Goal: Information Seeking & Learning: Check status

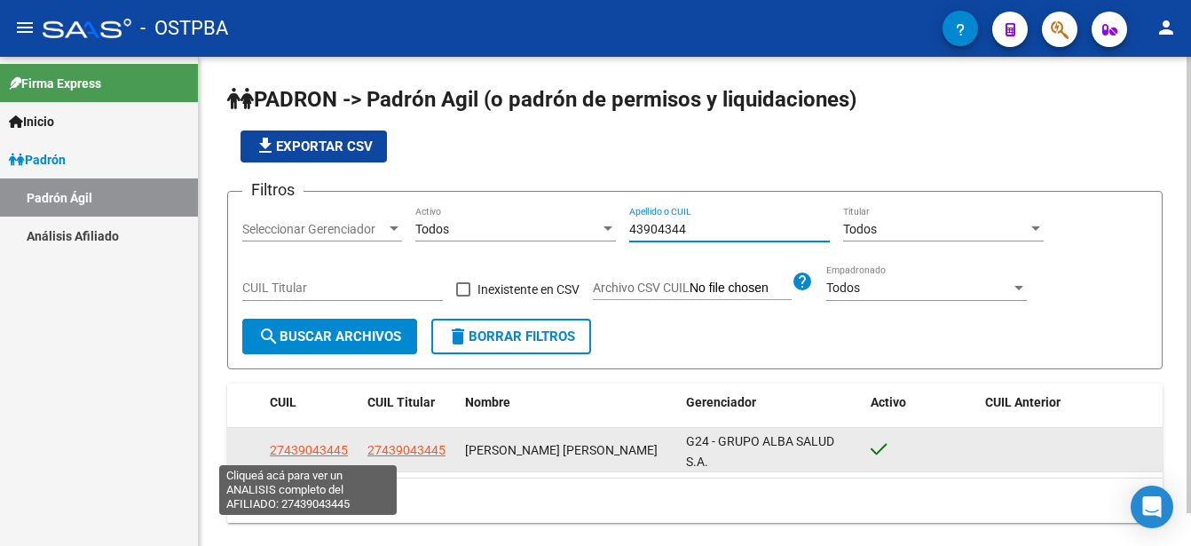
type input "43904344"
click at [323, 447] on span "27439043445" at bounding box center [309, 450] width 78 height 14
type textarea "27439043445"
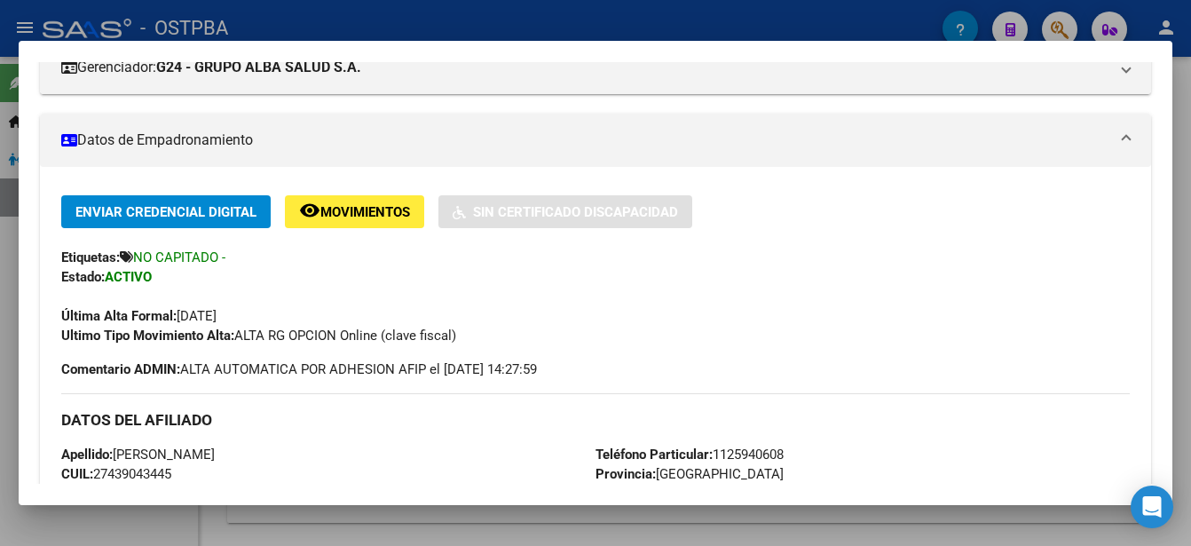
scroll to position [266, 0]
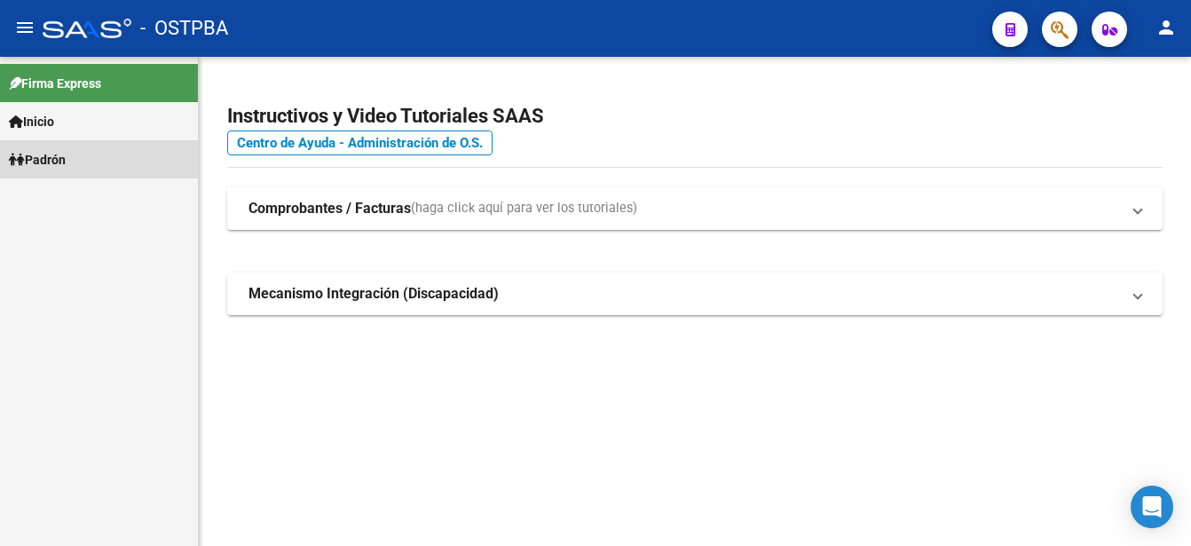
click at [83, 156] on link "Padrón" at bounding box center [99, 159] width 198 height 38
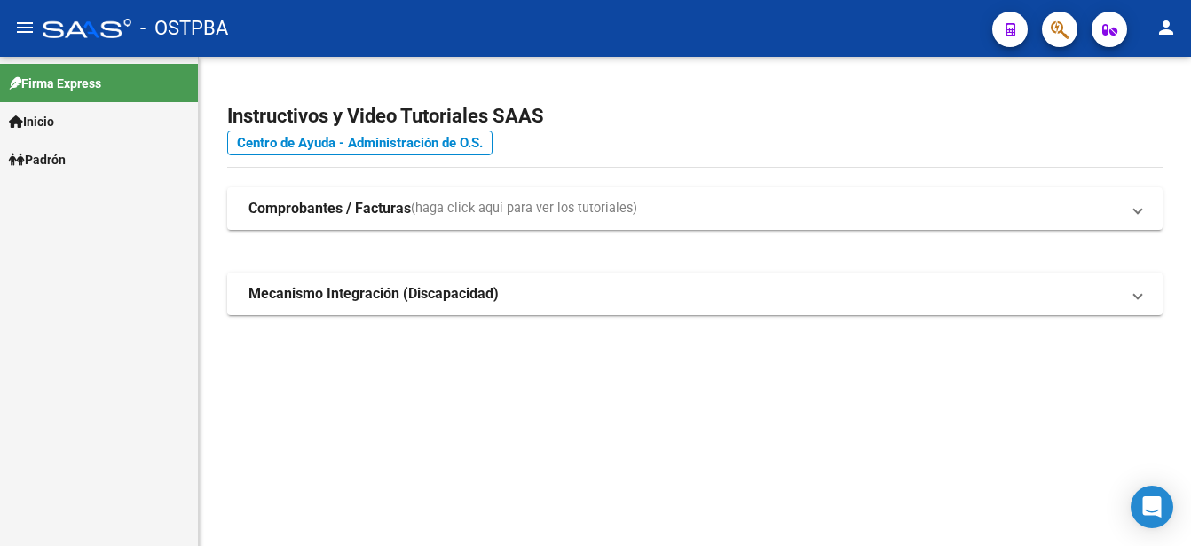
click at [83, 156] on link "Padrón" at bounding box center [99, 159] width 198 height 38
click at [74, 194] on link "Padrón Ágil" at bounding box center [99, 197] width 198 height 38
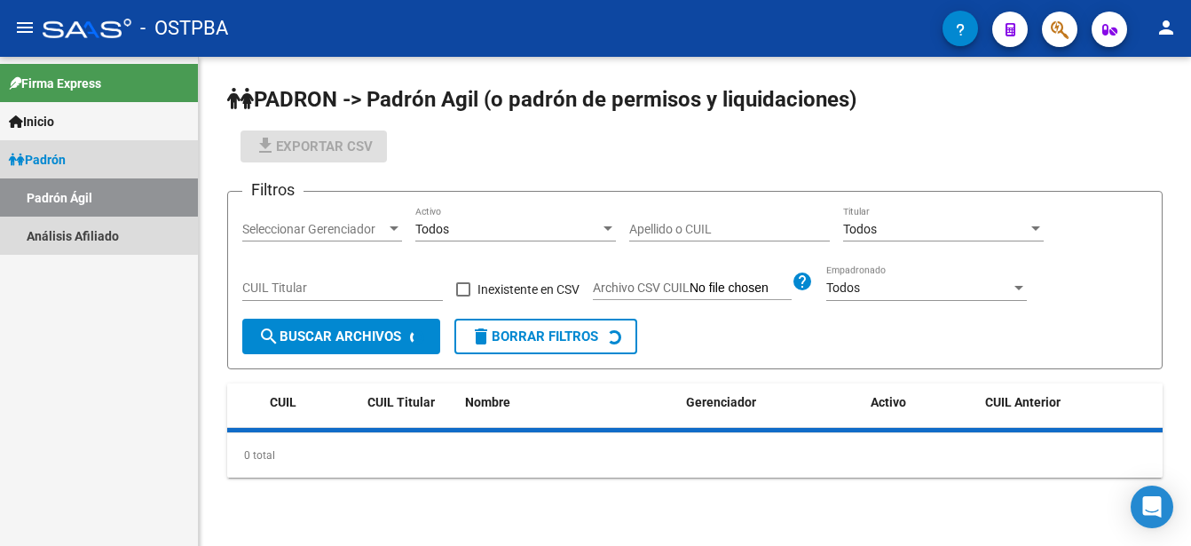
click at [74, 193] on link "Padrón Ágil" at bounding box center [99, 197] width 198 height 38
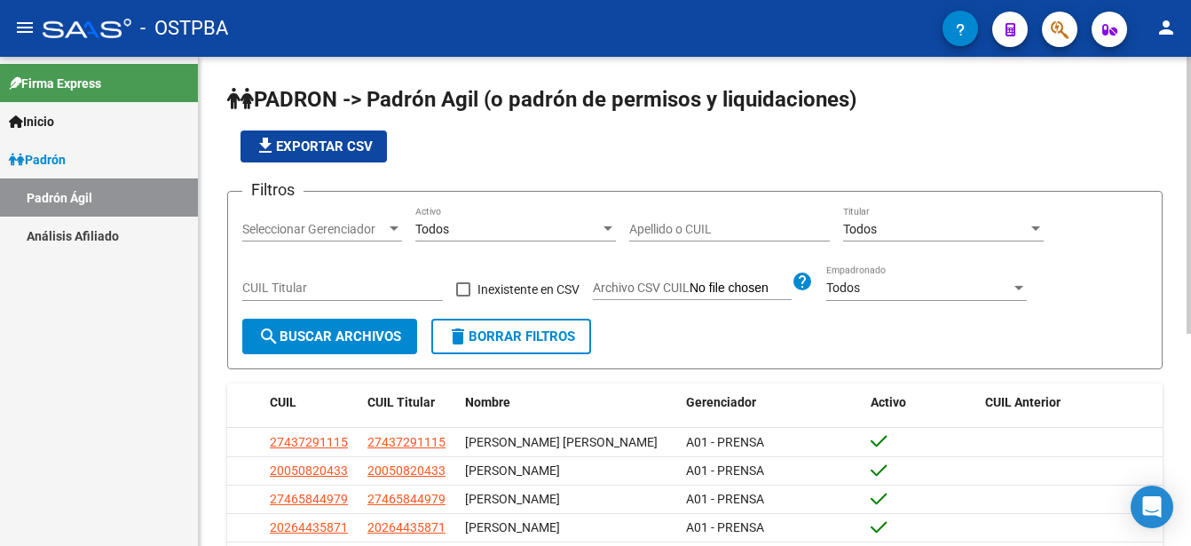
click at [638, 223] on input "Apellido o CUIL" at bounding box center [729, 229] width 201 height 15
